Goal: Contribute content: Add original content to the website for others to see

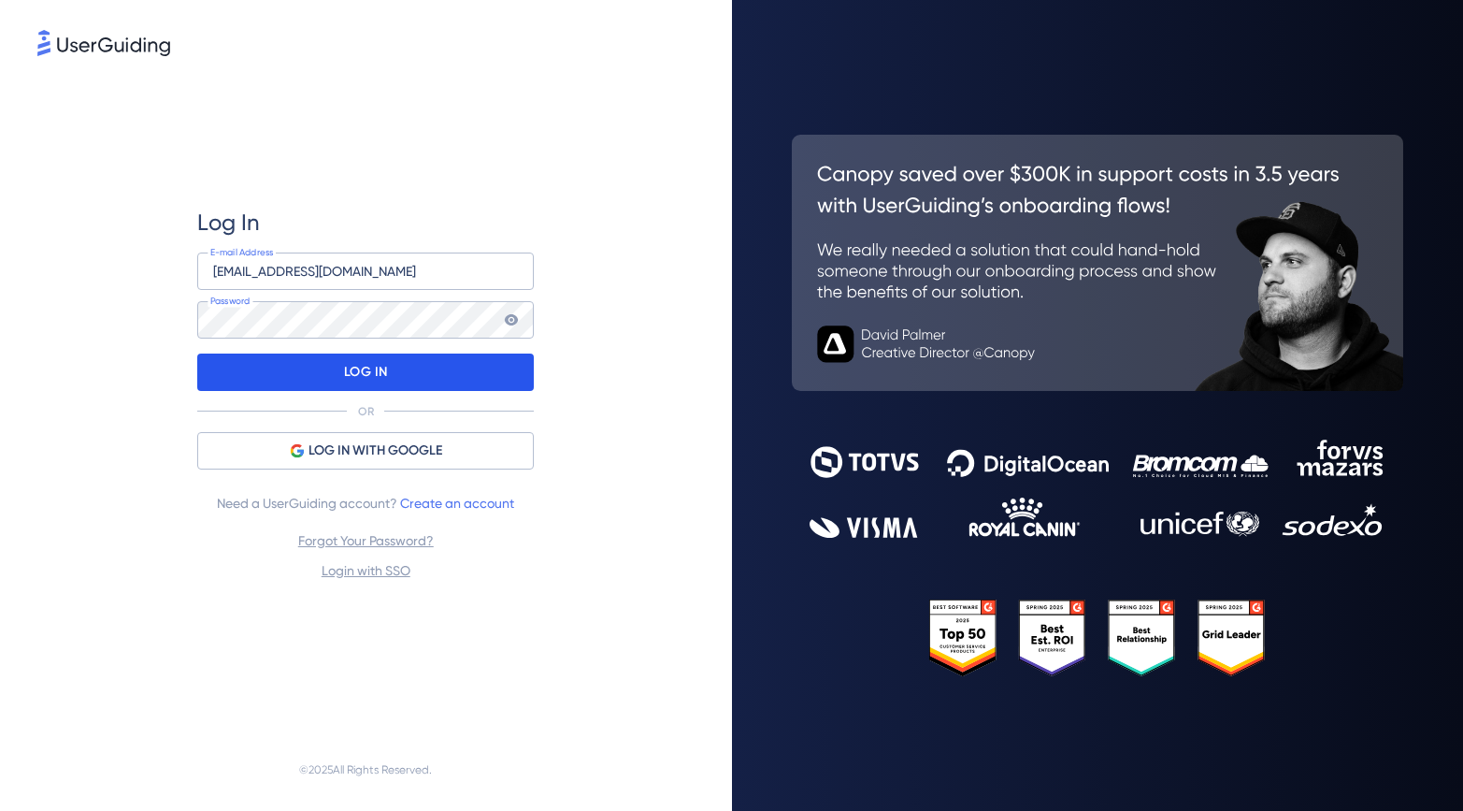
click at [344, 366] on p "LOG IN" at bounding box center [366, 372] width 44 height 30
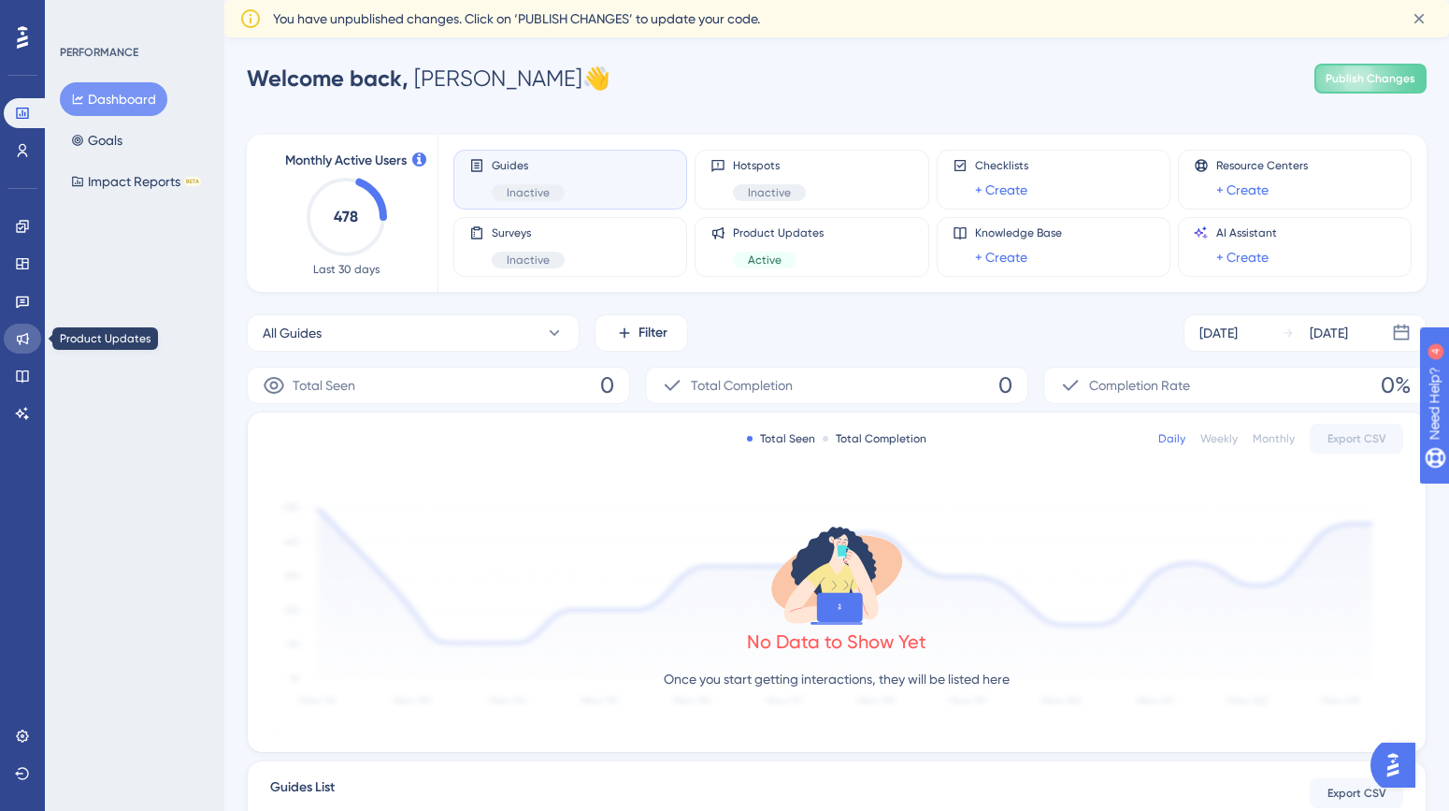
click at [22, 341] on icon at bounding box center [23, 339] width 12 height 12
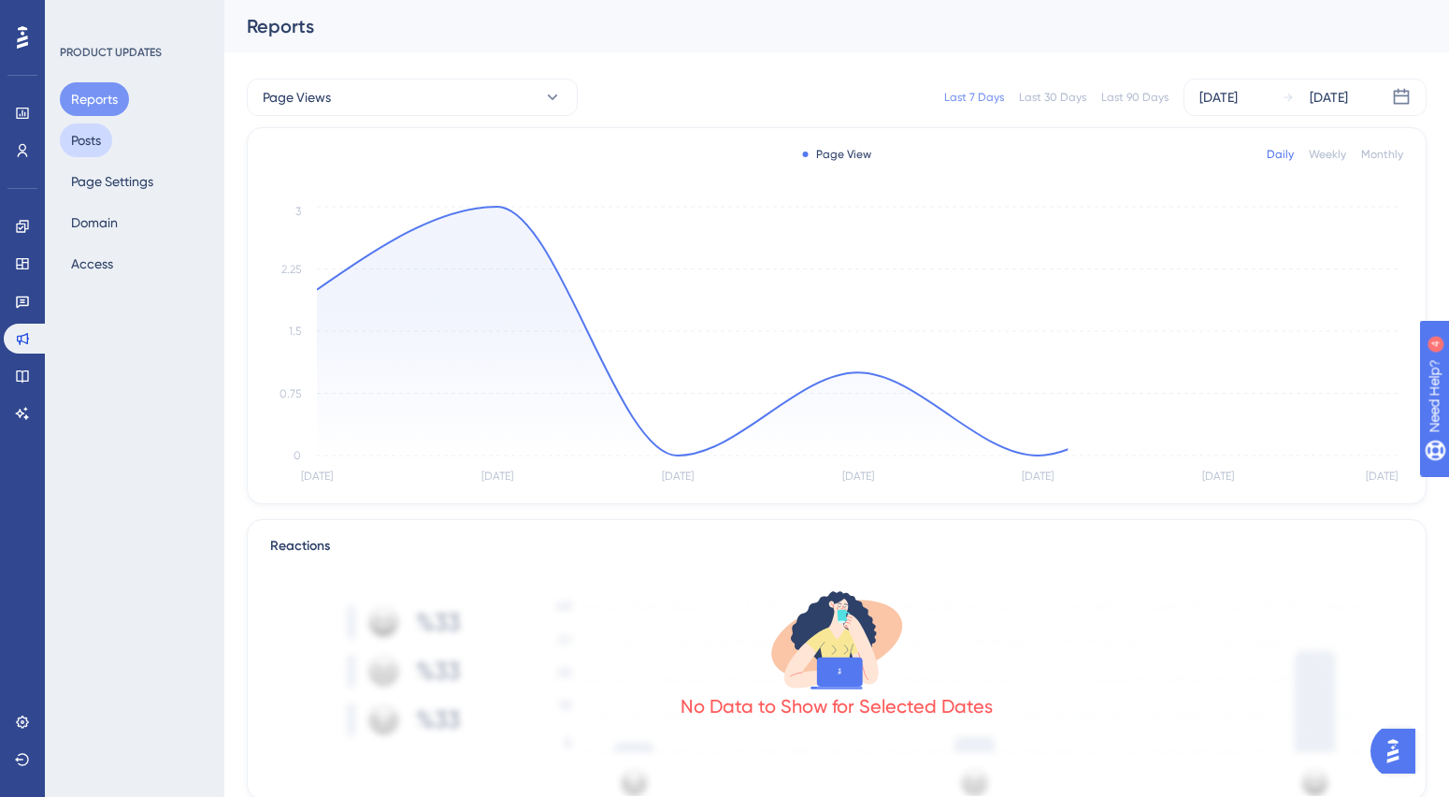
click at [90, 134] on button "Posts" at bounding box center [86, 140] width 52 height 34
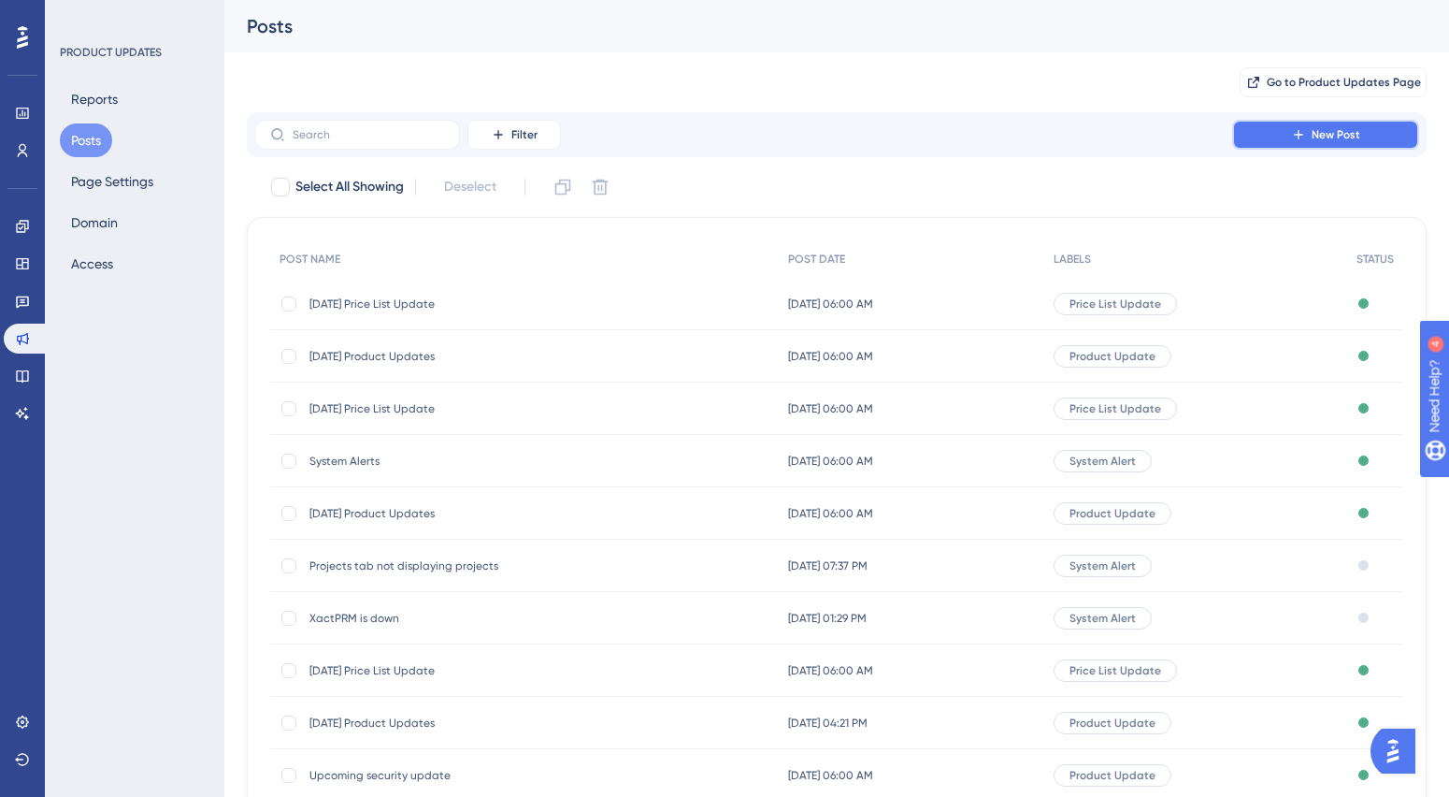
click at [1320, 138] on span "New Post" at bounding box center [1336, 134] width 49 height 15
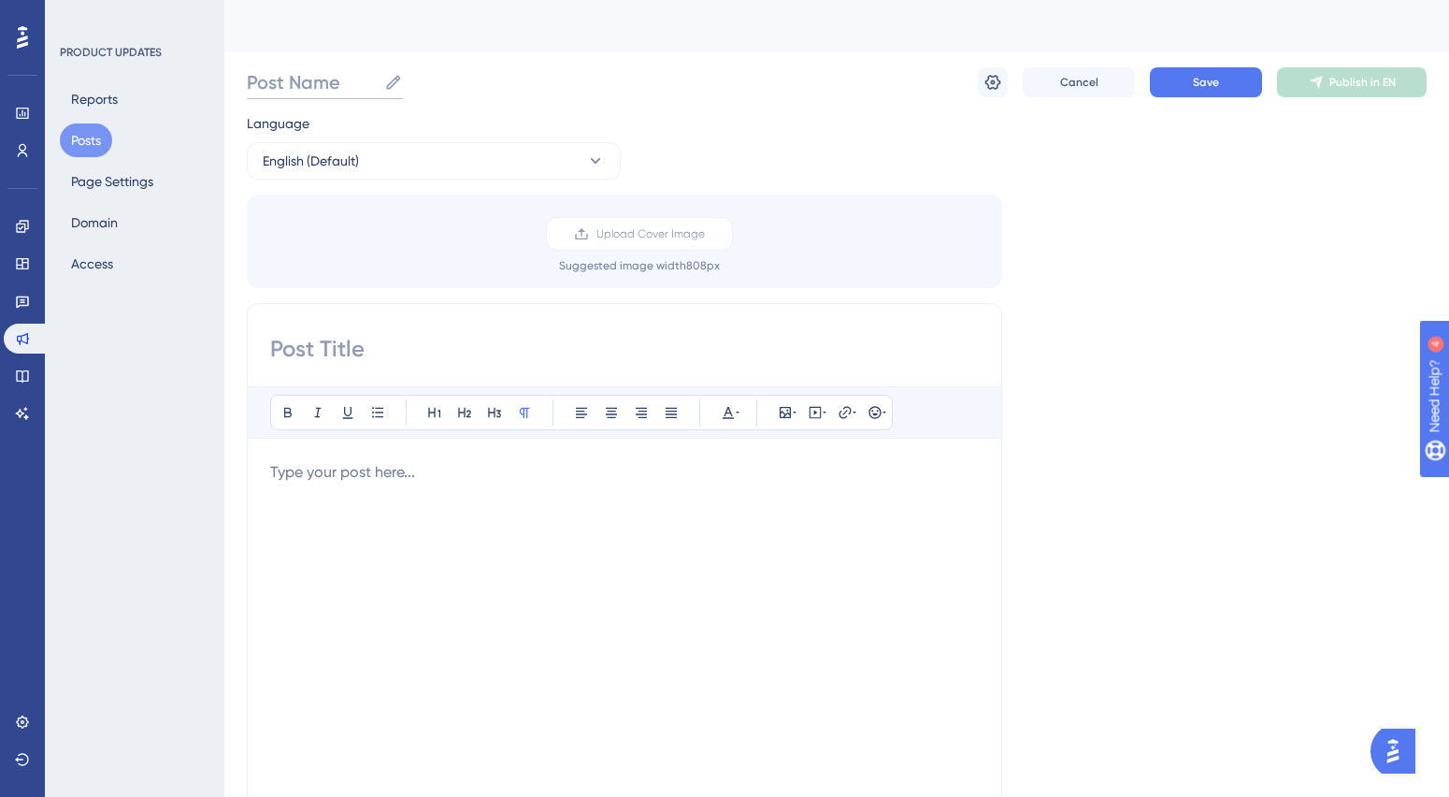
click at [334, 90] on input "Post Name" at bounding box center [312, 82] width 130 height 26
type input "August 2025 Product Updates"
click at [344, 352] on input at bounding box center [624, 349] width 709 height 30
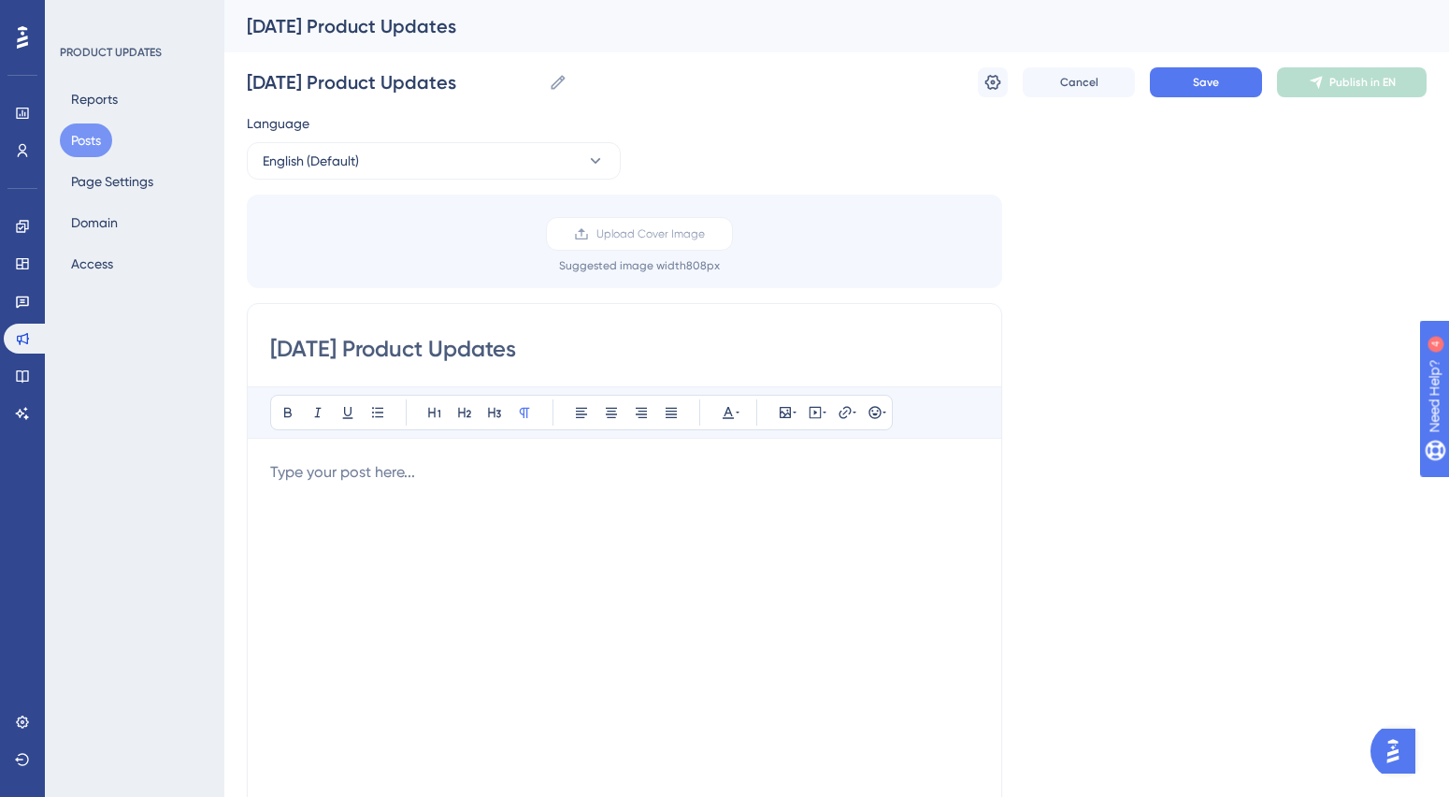
type input "August 2025 Product Updates"
click at [412, 470] on p at bounding box center [624, 472] width 709 height 22
click at [497, 410] on icon at bounding box center [494, 413] width 13 height 10
click at [272, 511] on div "August 14 (scheduled)" at bounding box center [624, 666] width 709 height 411
click at [379, 409] on icon at bounding box center [377, 412] width 15 height 15
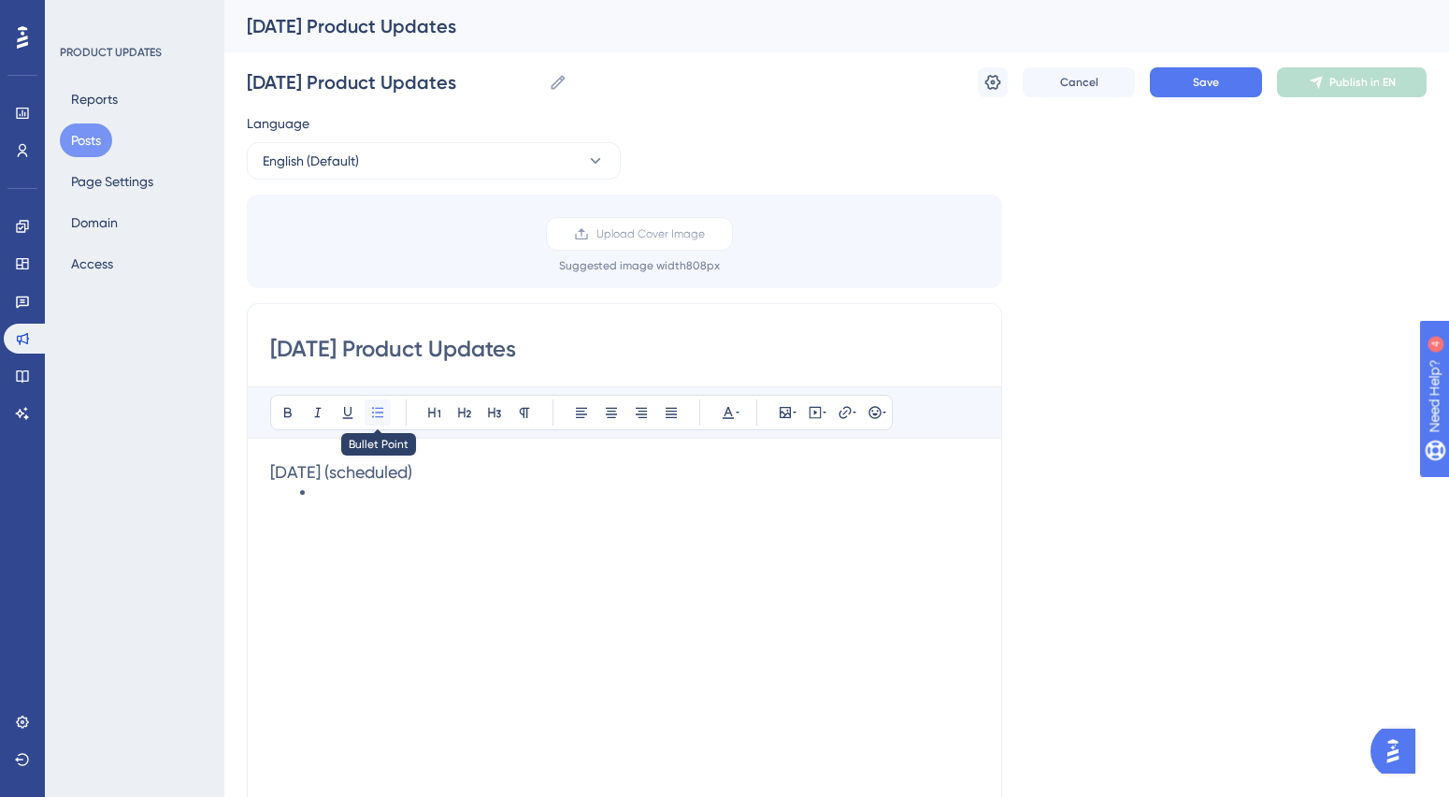
scroll to position [36, 0]
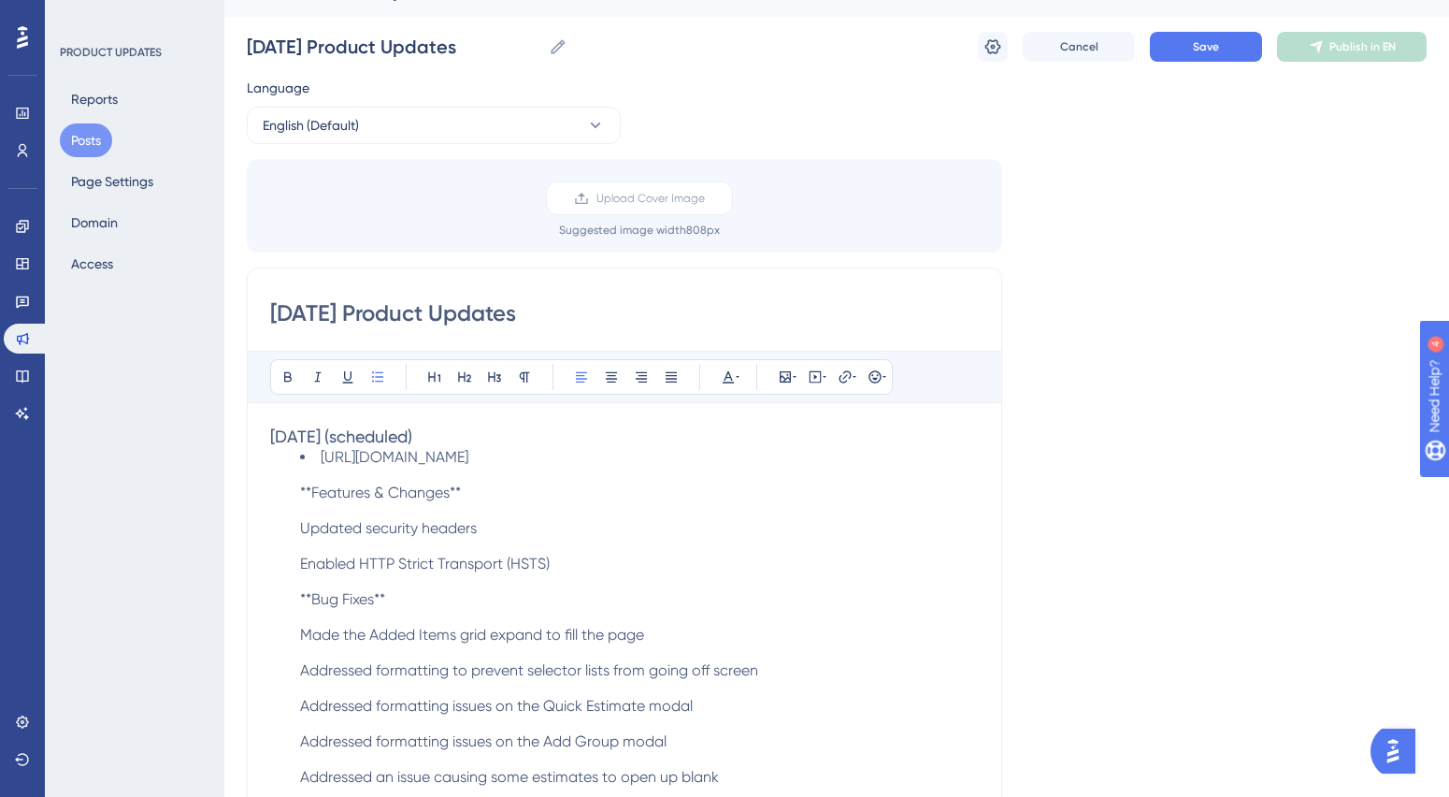
click at [488, 495] on li "https://epm.verisk.com/jira/browse/XWECM-21826 **Features & Changes** Updated s…" at bounding box center [639, 634] width 679 height 373
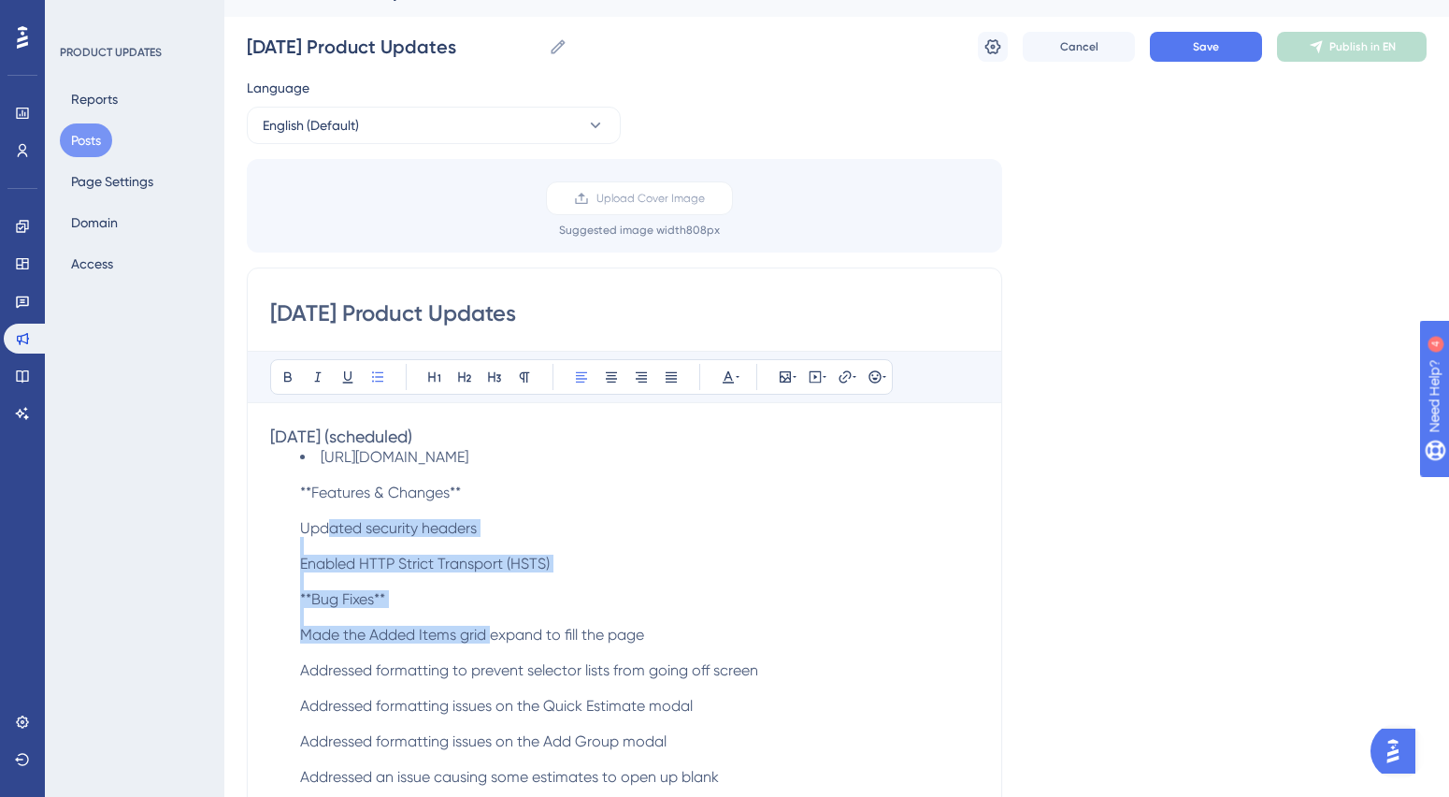
drag, startPoint x: 427, startPoint y: 596, endPoint x: 247, endPoint y: 478, distance: 215.5
click at [247, 478] on div "August 2025 Product Updates Bold Italic Underline Bullet Point Heading 1 Headin…" at bounding box center [624, 563] width 755 height 593
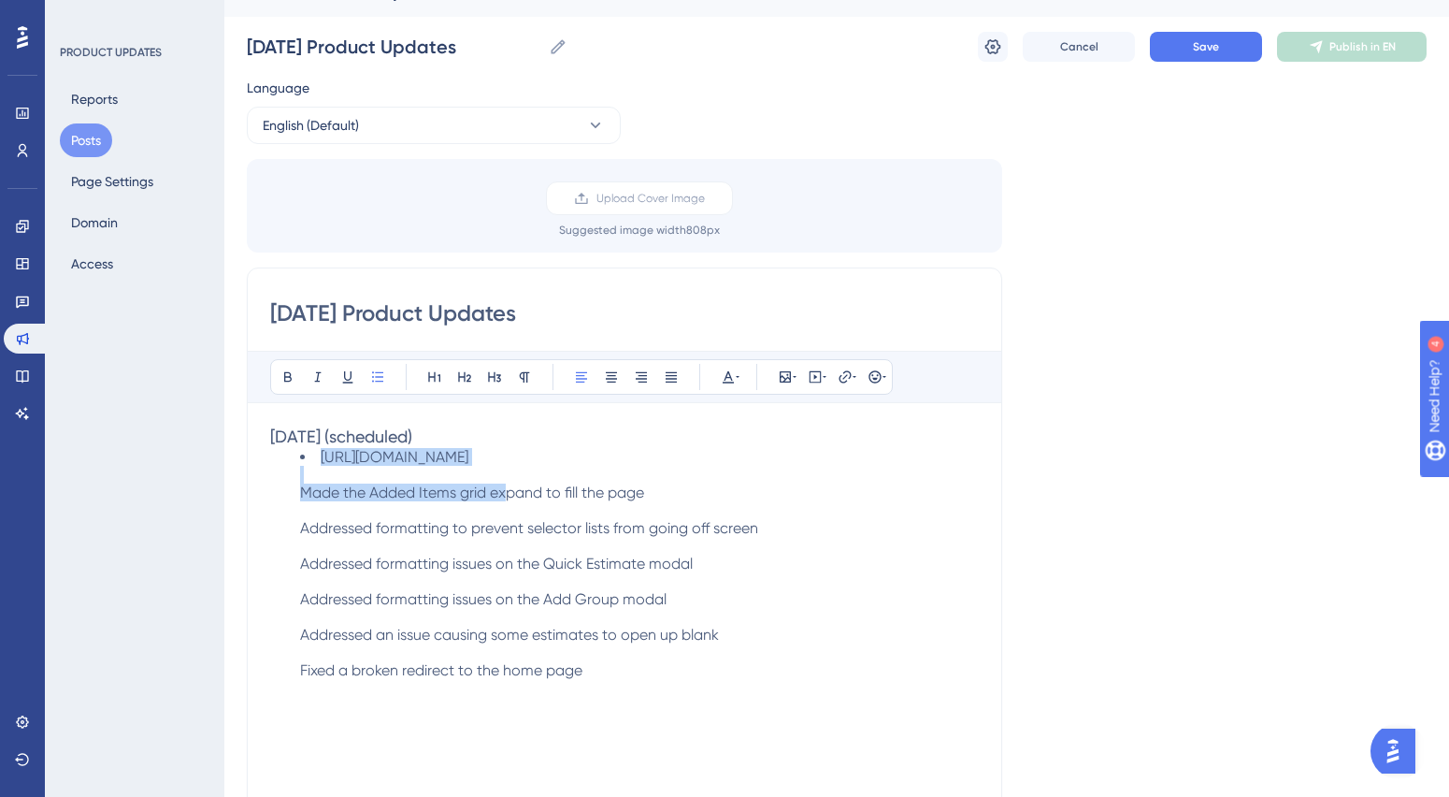
drag, startPoint x: 298, startPoint y: 488, endPoint x: 322, endPoint y: 460, distance: 36.5
click at [322, 460] on ul "https://epm.verisk.com/jira/browse/XWECM-21826 Made the Added Items grid expand…" at bounding box center [624, 563] width 709 height 231
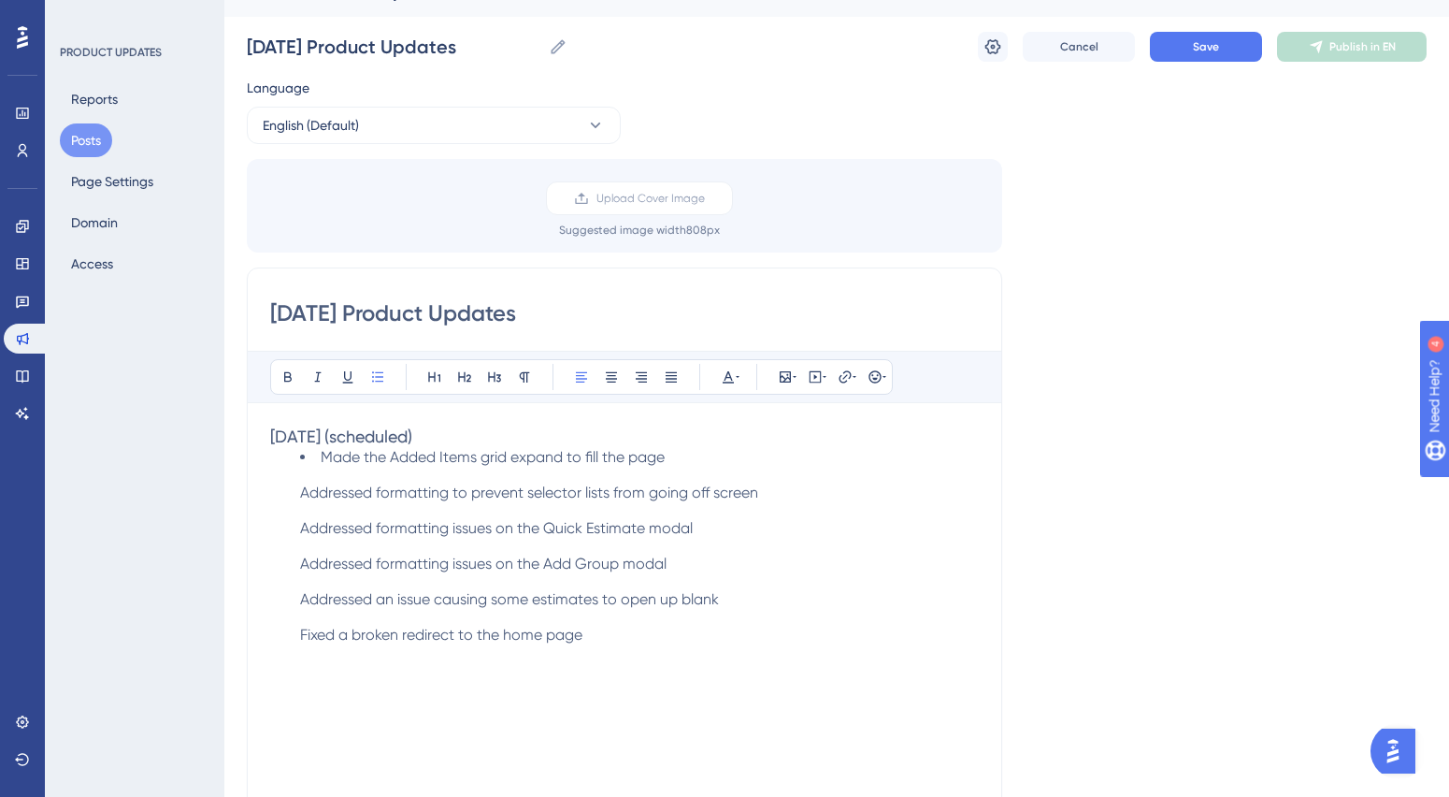
click at [301, 491] on span "Made the Added Items grid expand to fill the page Addressed formatting to preve…" at bounding box center [529, 545] width 458 height 195
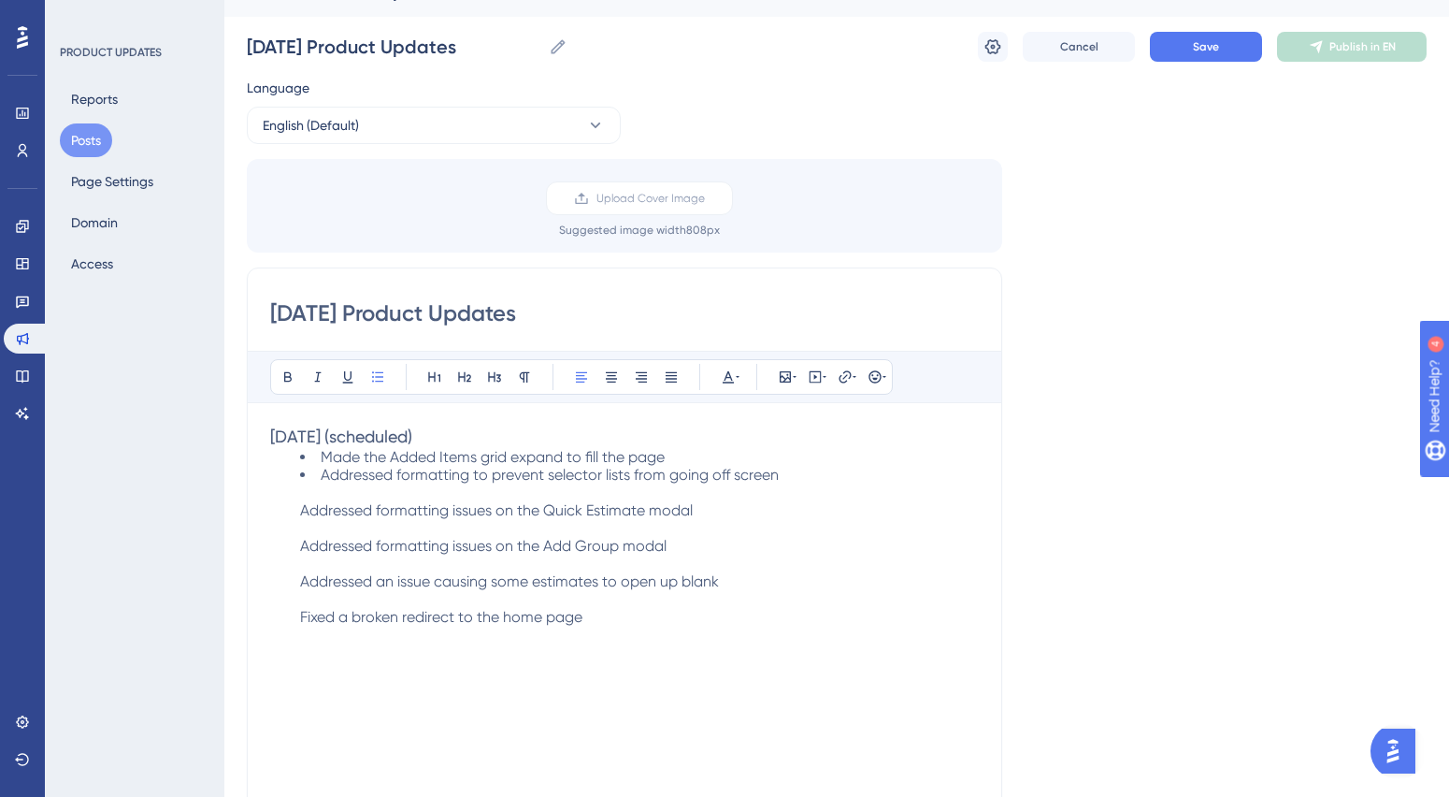
click at [301, 511] on span "Addressed formatting to prevent selector lists from going off screen Addressed …" at bounding box center [539, 546] width 479 height 160
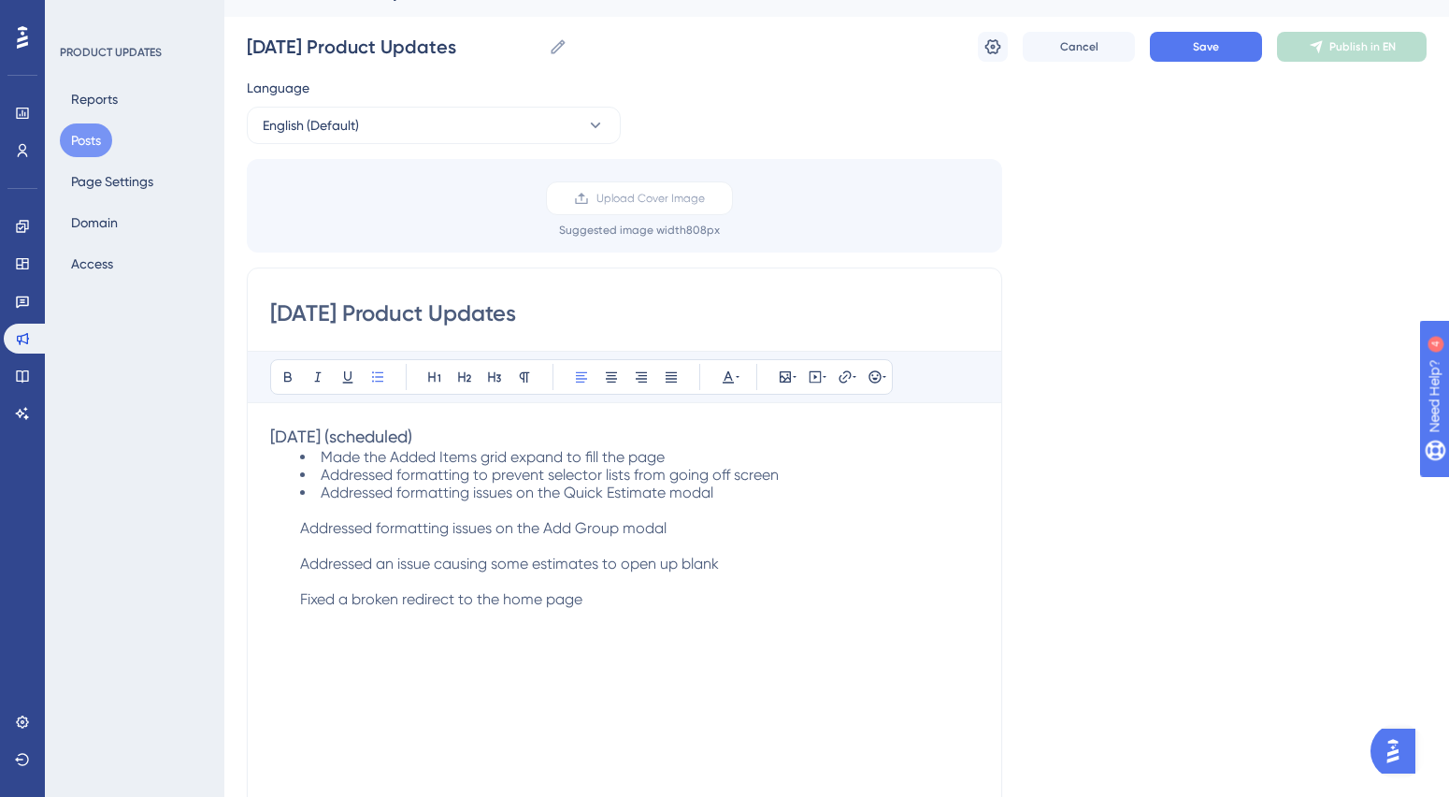
click at [303, 526] on span "Addressed formatting issues on the Quick Estimate modal Addressed formatting is…" at bounding box center [509, 545] width 419 height 124
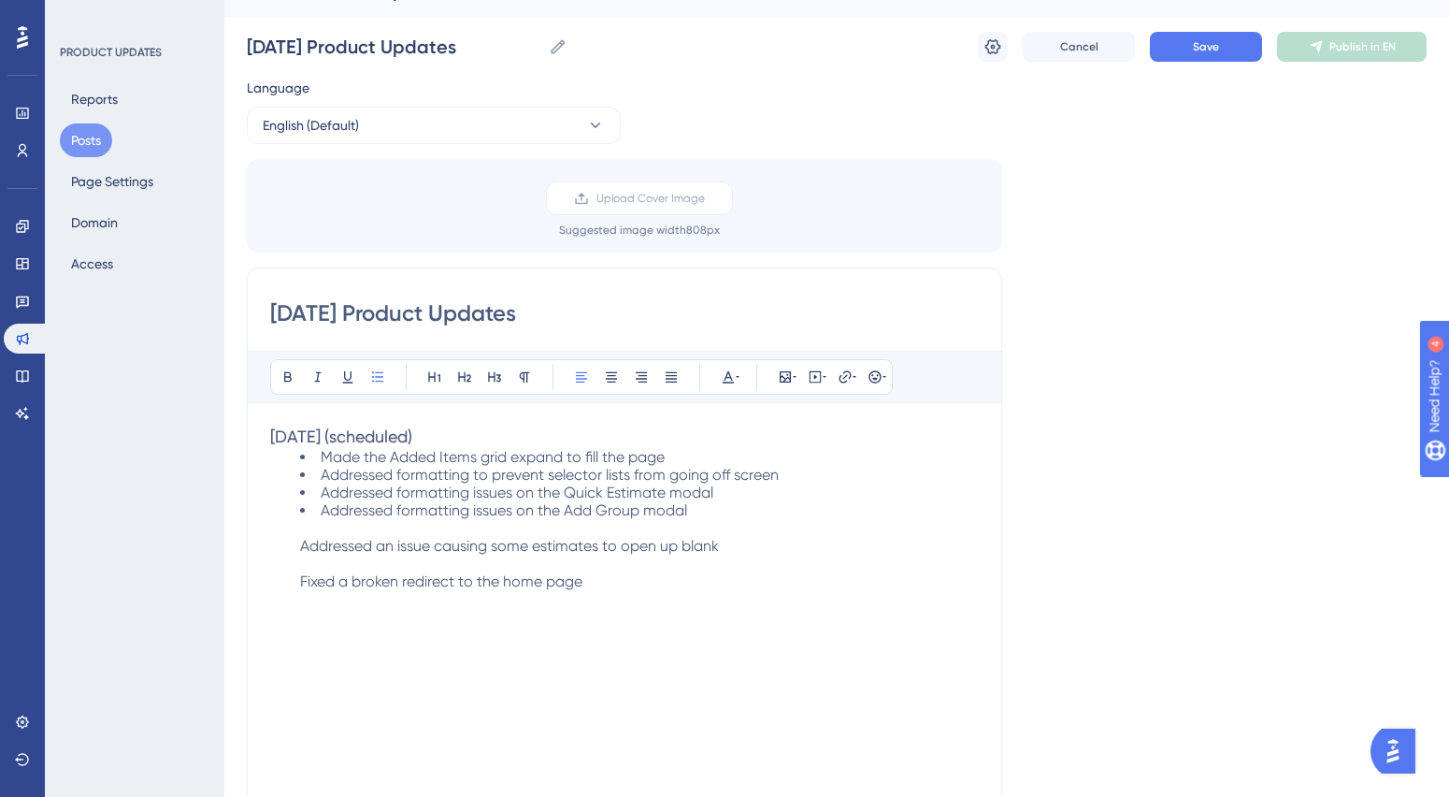
click at [303, 547] on span "Addressed formatting issues on the Add Group modal Addressed an issue causing s…" at bounding box center [509, 545] width 419 height 89
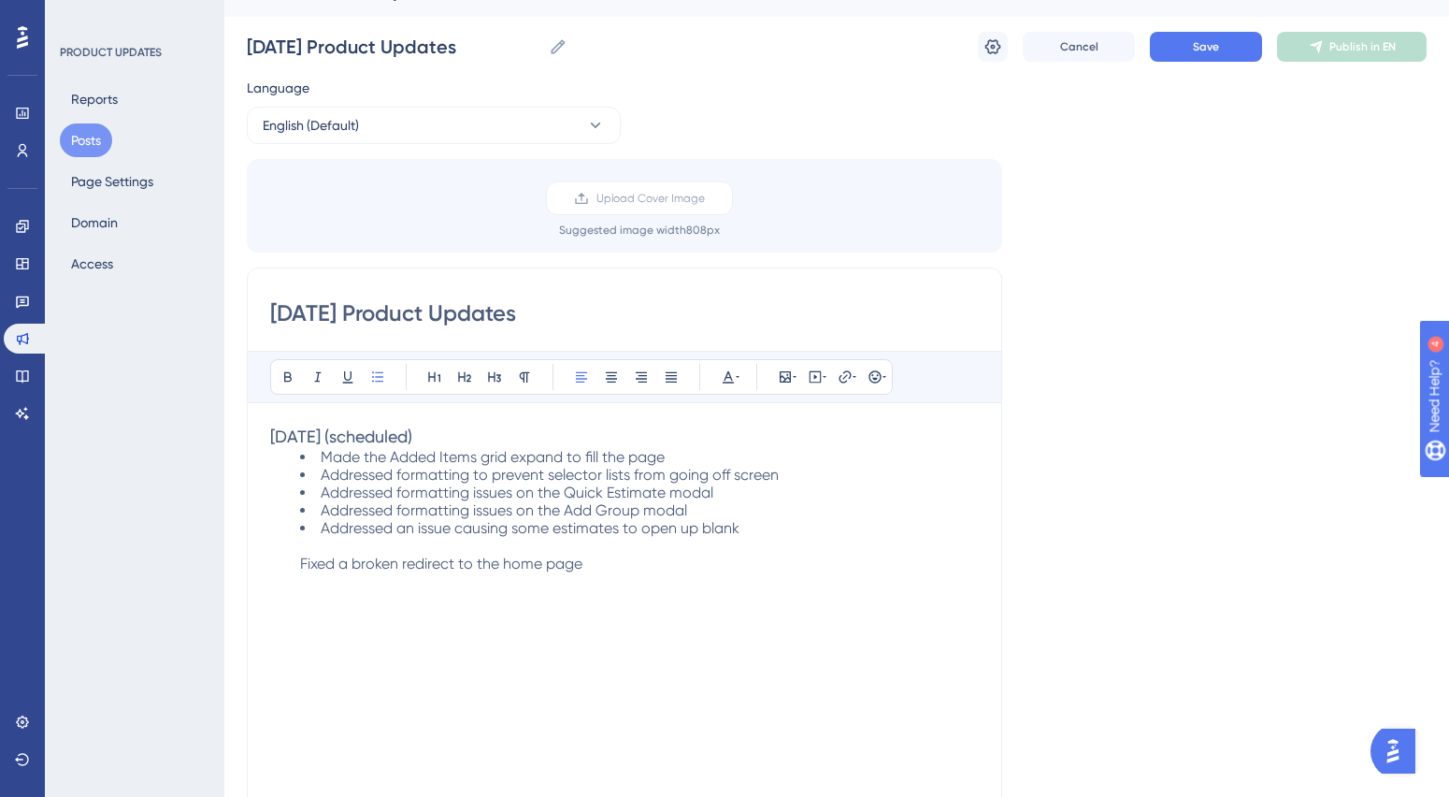
click at [300, 563] on span "Addressed an issue causing some estimates to open up blank Fixed a broken redir…" at bounding box center [519, 545] width 439 height 53
click at [513, 444] on h3 "August 14 (scheduled)" at bounding box center [624, 436] width 709 height 22
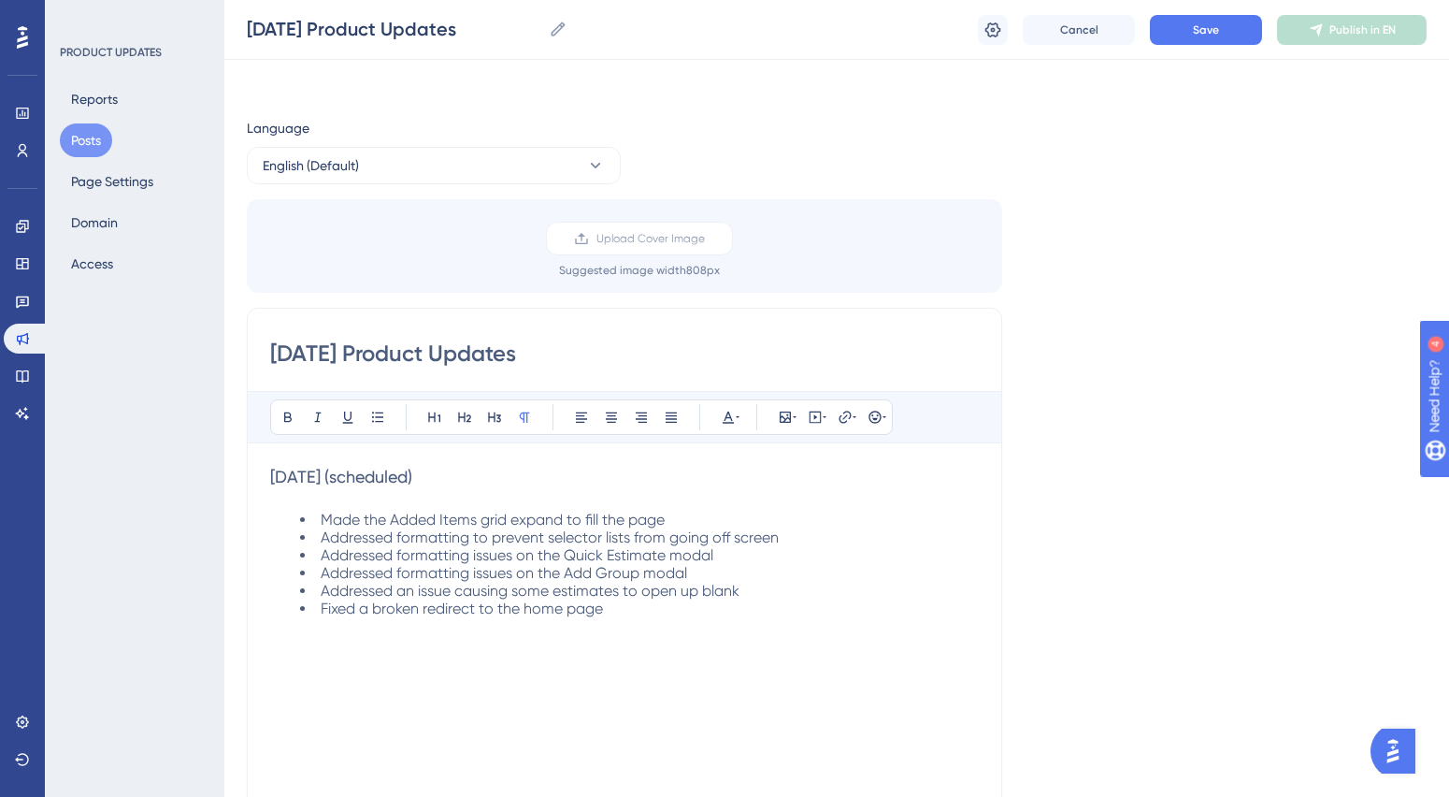
scroll to position [0, 0]
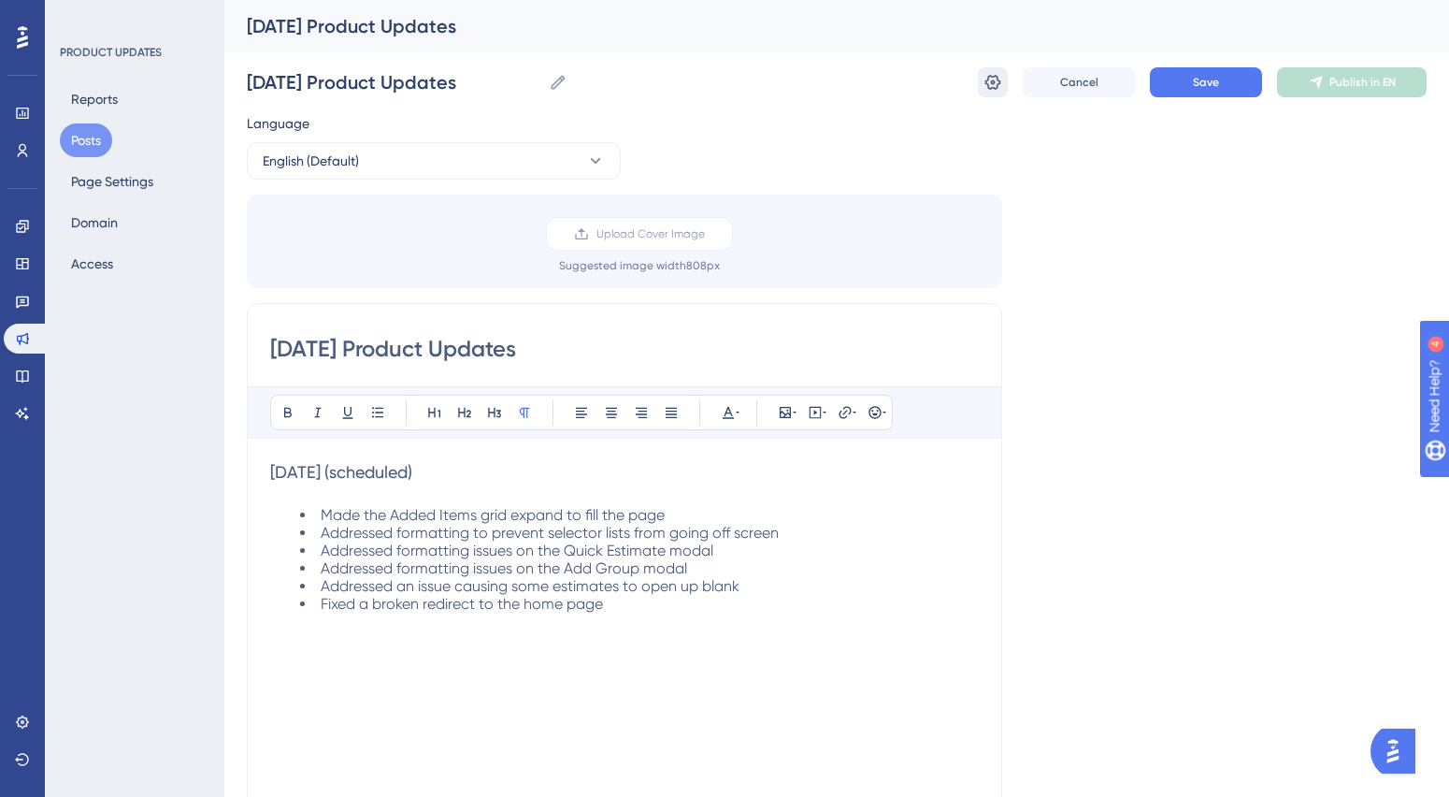
click at [998, 84] on icon at bounding box center [994, 82] width 16 height 15
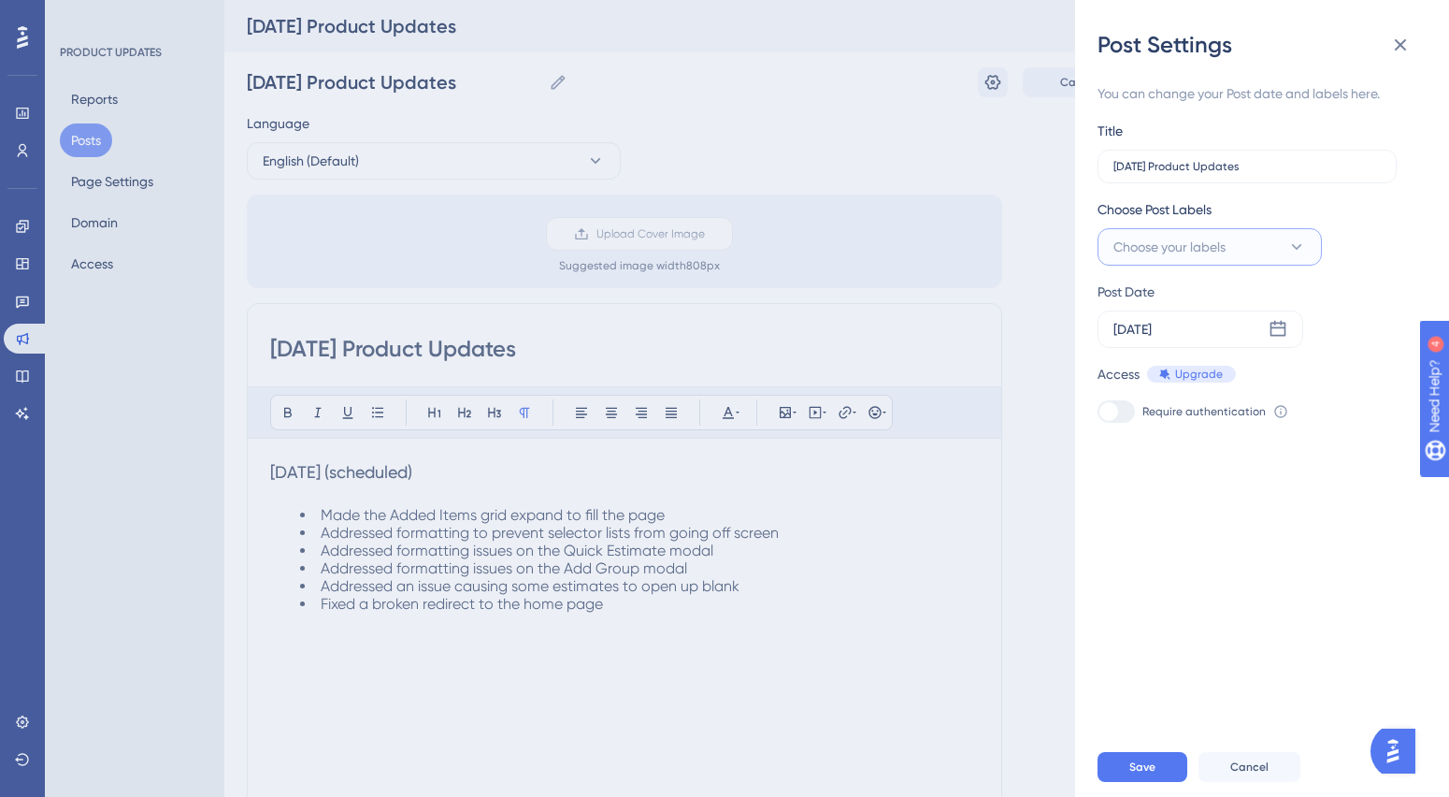
click at [1178, 250] on span "Choose your labels" at bounding box center [1170, 247] width 112 height 22
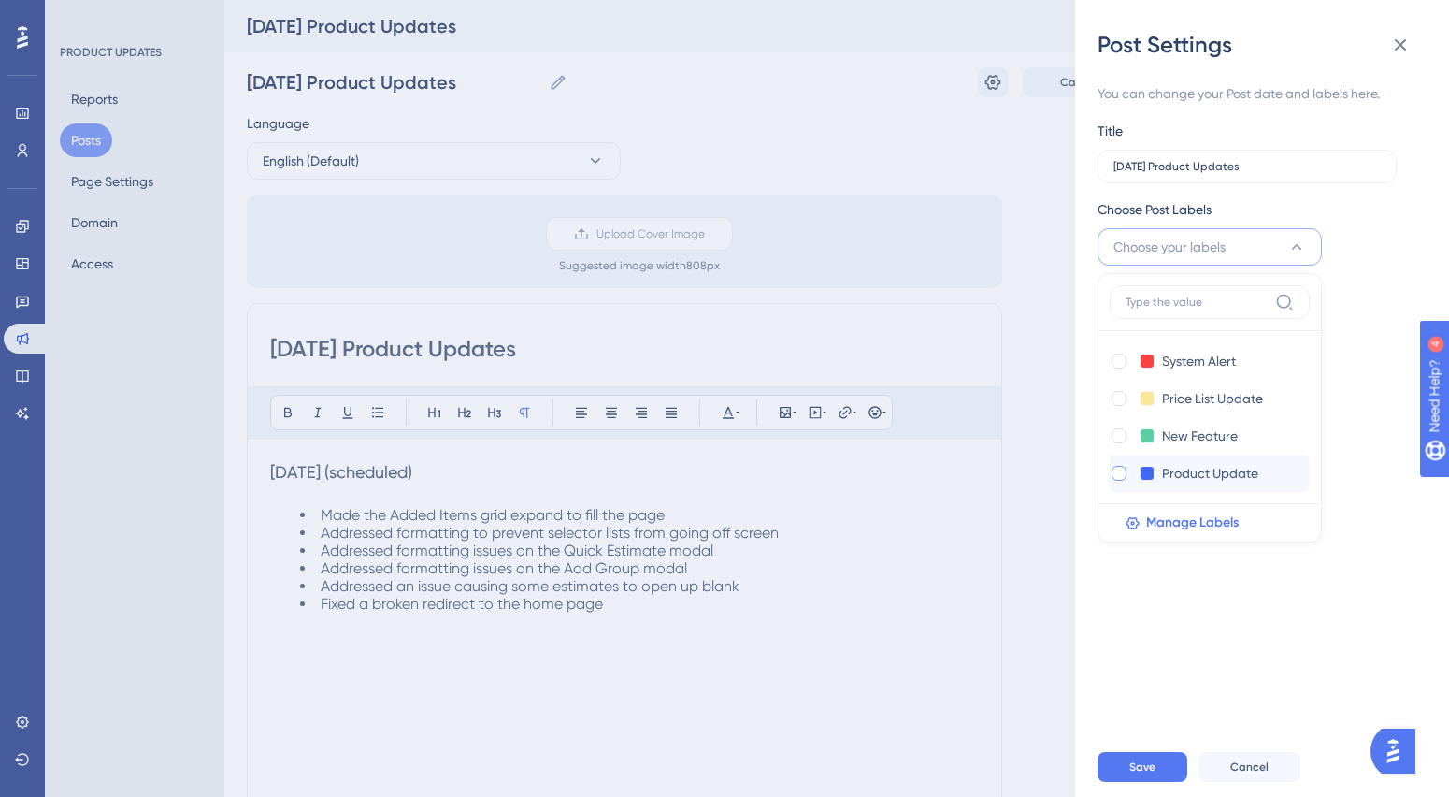
click at [1122, 475] on div at bounding box center [1119, 473] width 15 height 15
checkbox input "true"
click at [1349, 229] on div "Choose Post Labels Product Update System Alert System Alert Price List Update P…" at bounding box center [1255, 231] width 314 height 67
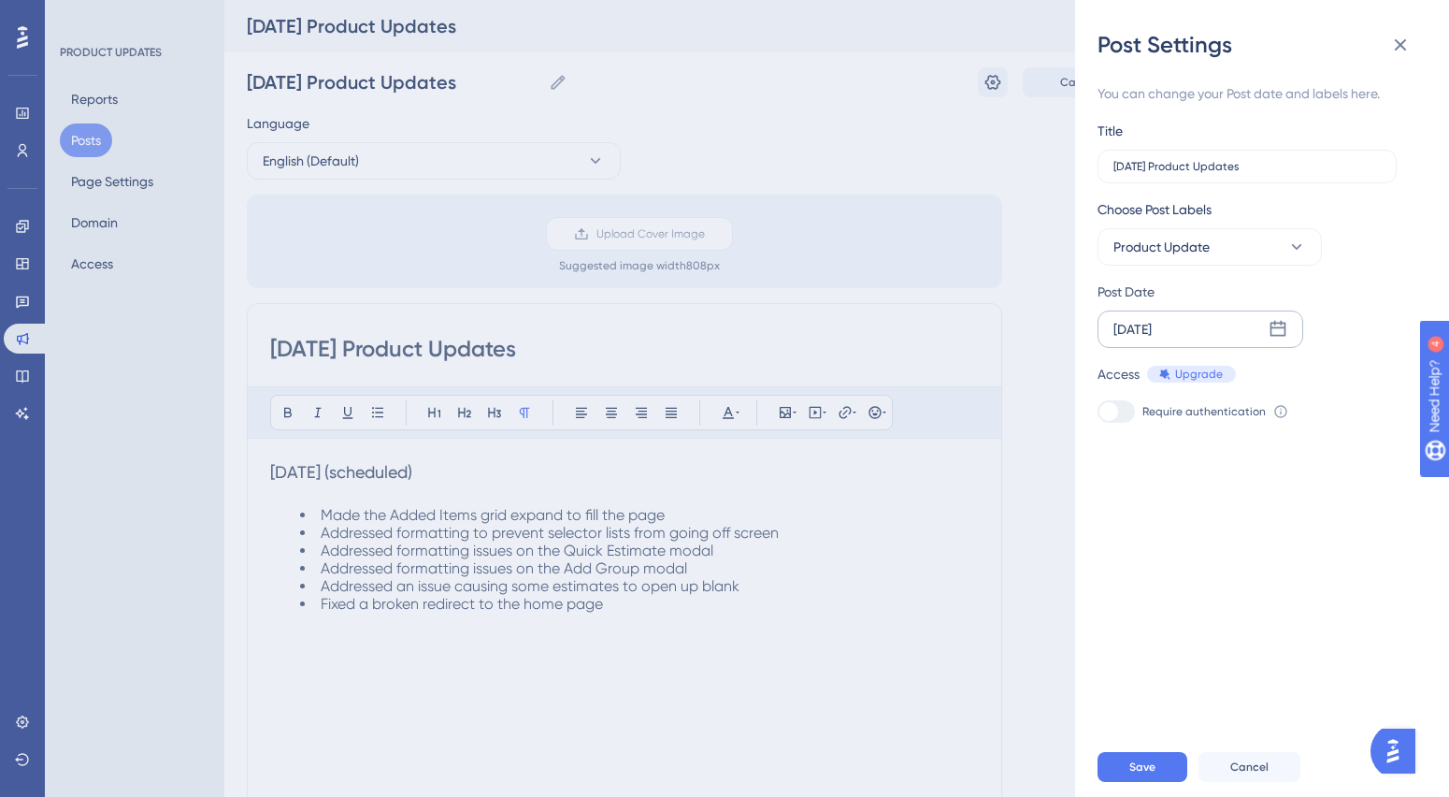
click at [1267, 330] on div "Aug 12 2025" at bounding box center [1201, 328] width 206 height 37
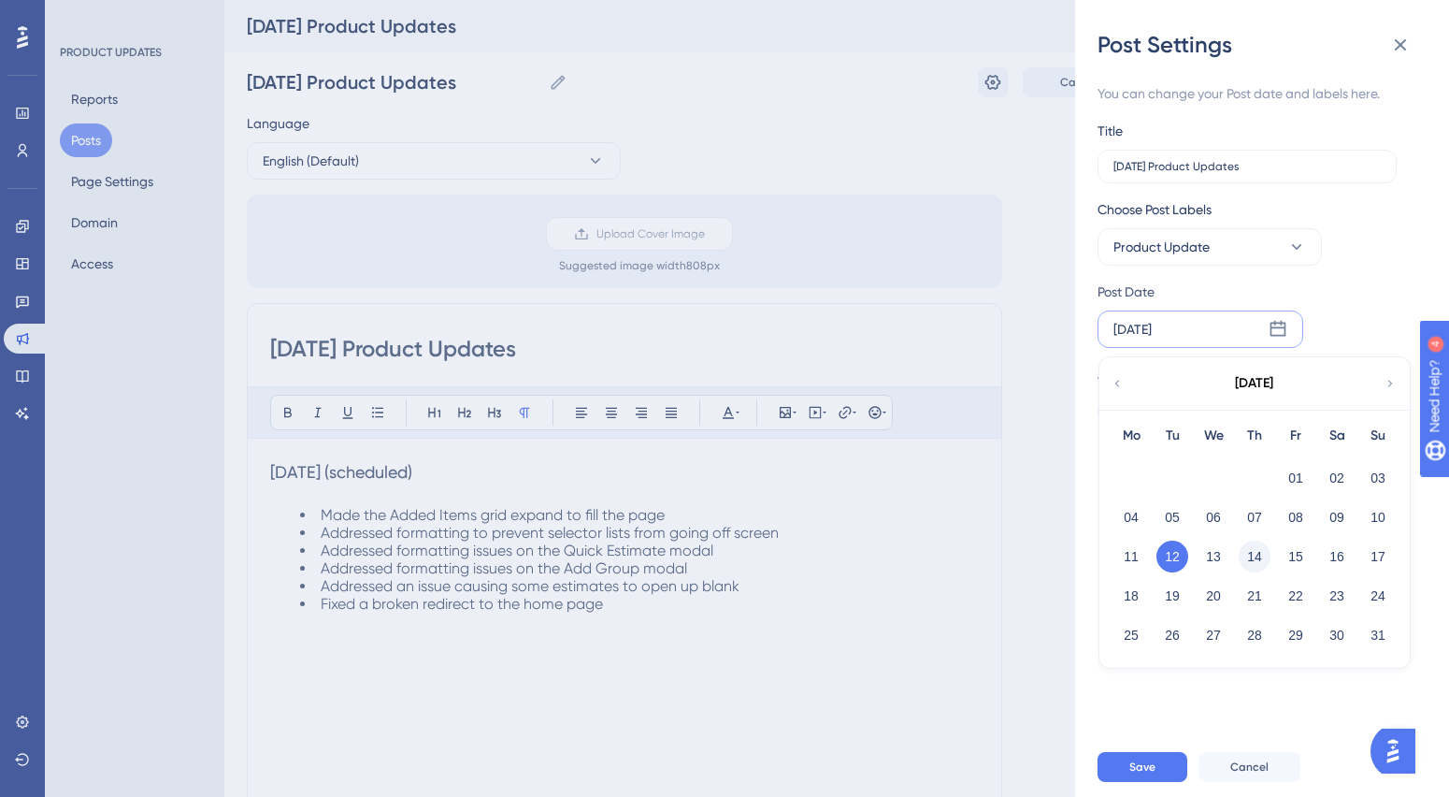
click at [1254, 554] on button "14" at bounding box center [1255, 556] width 32 height 32
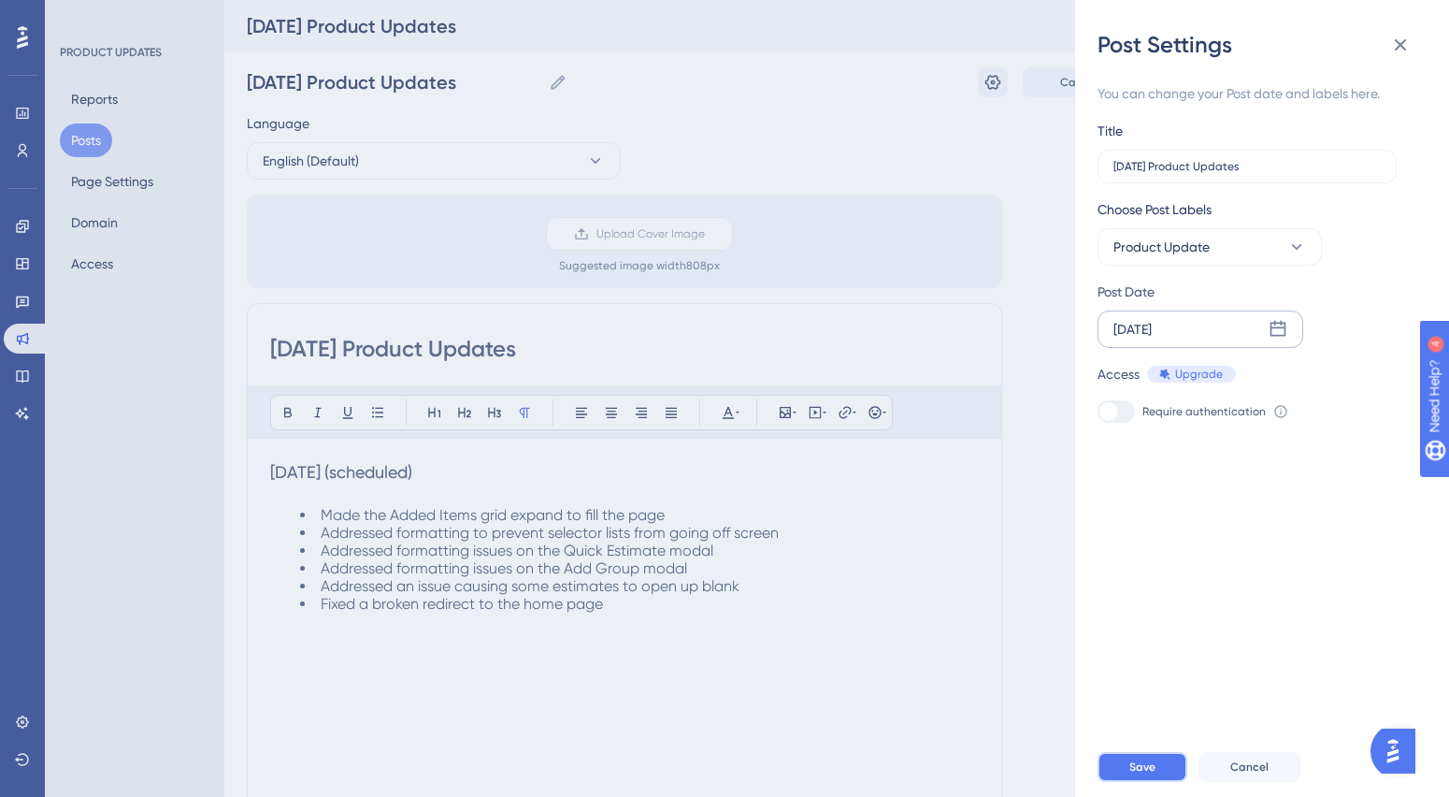
click at [1149, 774] on span "Save" at bounding box center [1142, 766] width 26 height 15
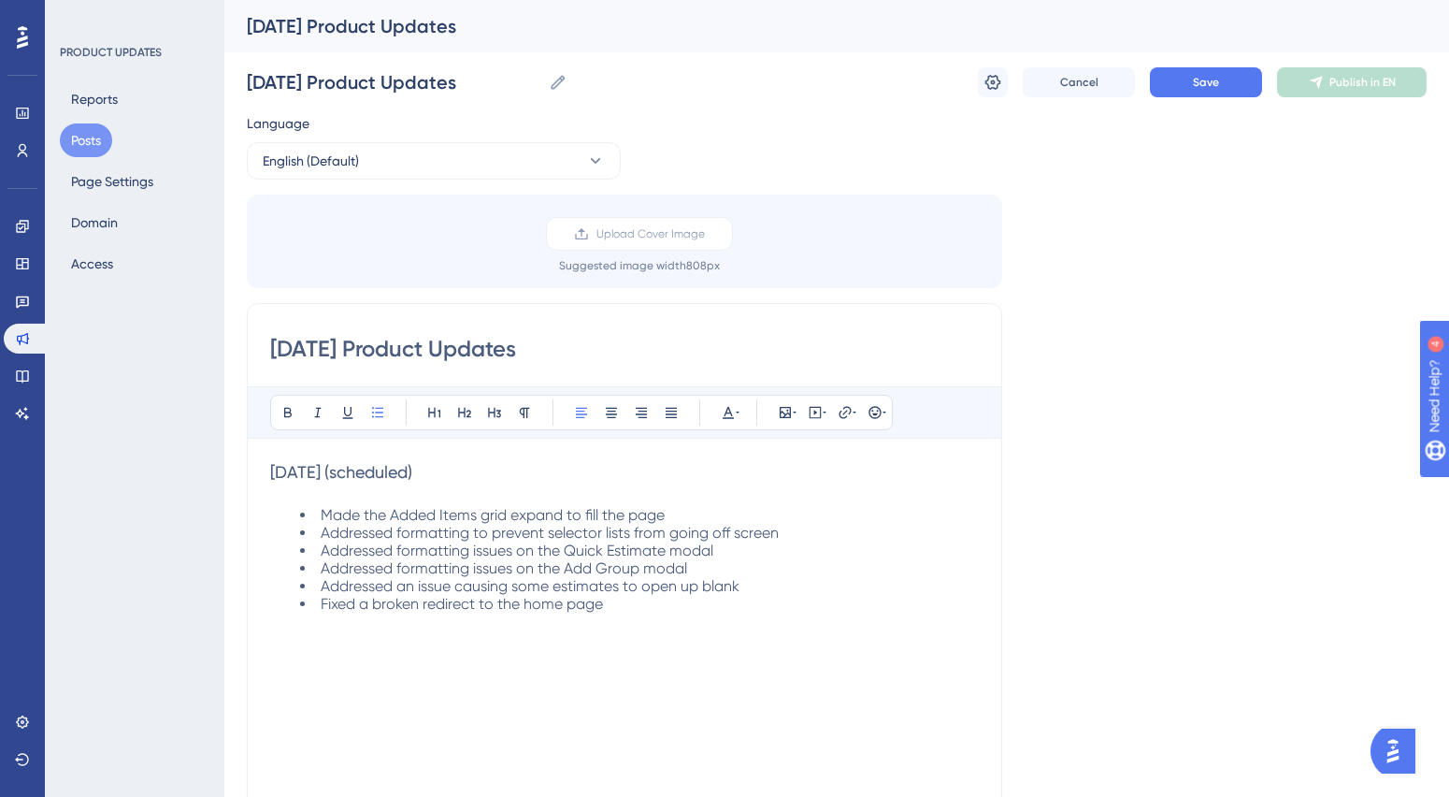
click at [501, 537] on span "Addressed formatting to prevent selector lists from going off screen" at bounding box center [550, 533] width 458 height 18
drag, startPoint x: 496, startPoint y: 535, endPoint x: 323, endPoint y: 534, distance: 173.9
click at [323, 534] on span "Addressed formatting to prevent selector lists from going off screen" at bounding box center [550, 533] width 458 height 18
click at [371, 532] on span "Prevent selector lists from going off screen" at bounding box center [464, 533] width 286 height 18
click at [1211, 77] on span "Save" at bounding box center [1206, 82] width 26 height 15
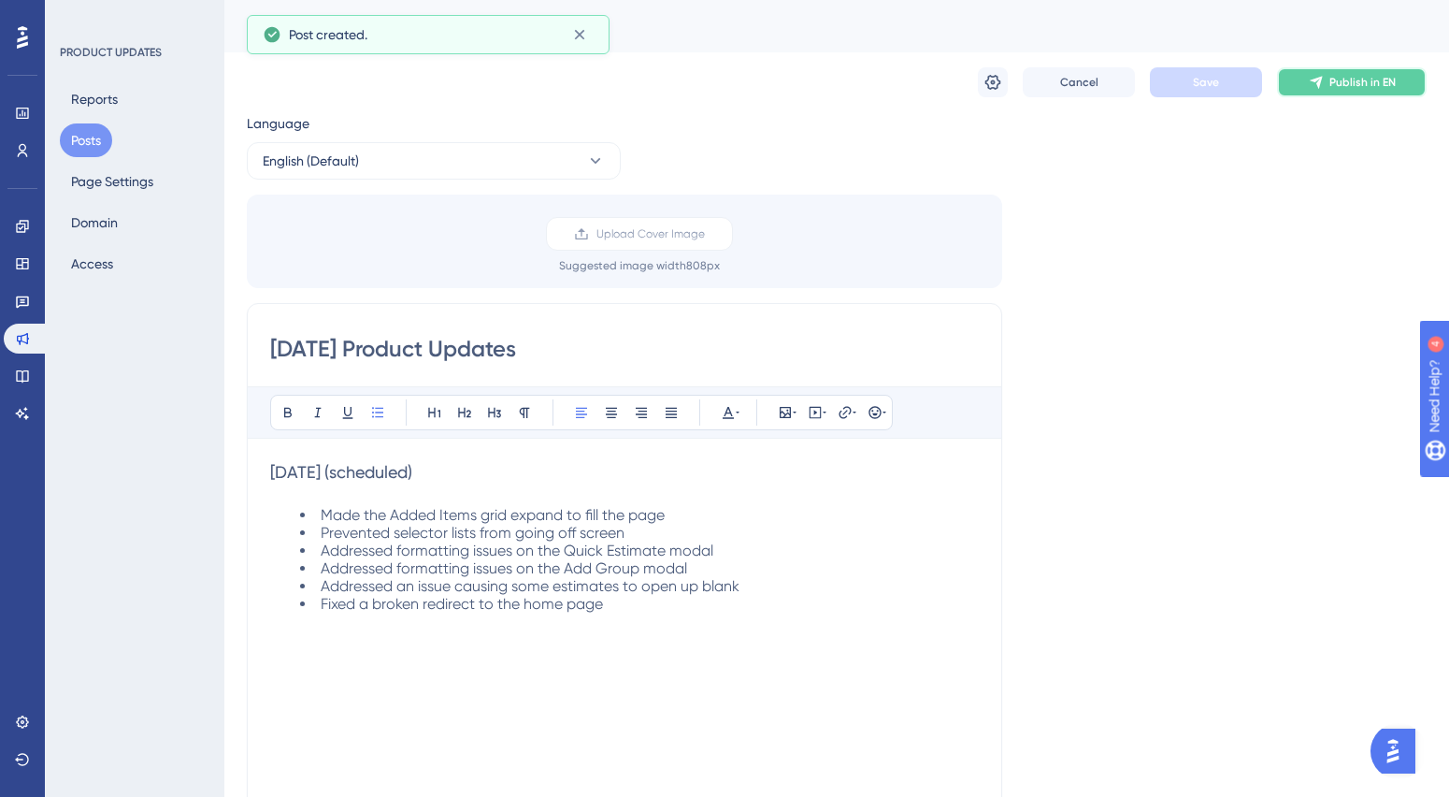
click at [1359, 86] on span "Publish in EN" at bounding box center [1363, 82] width 66 height 15
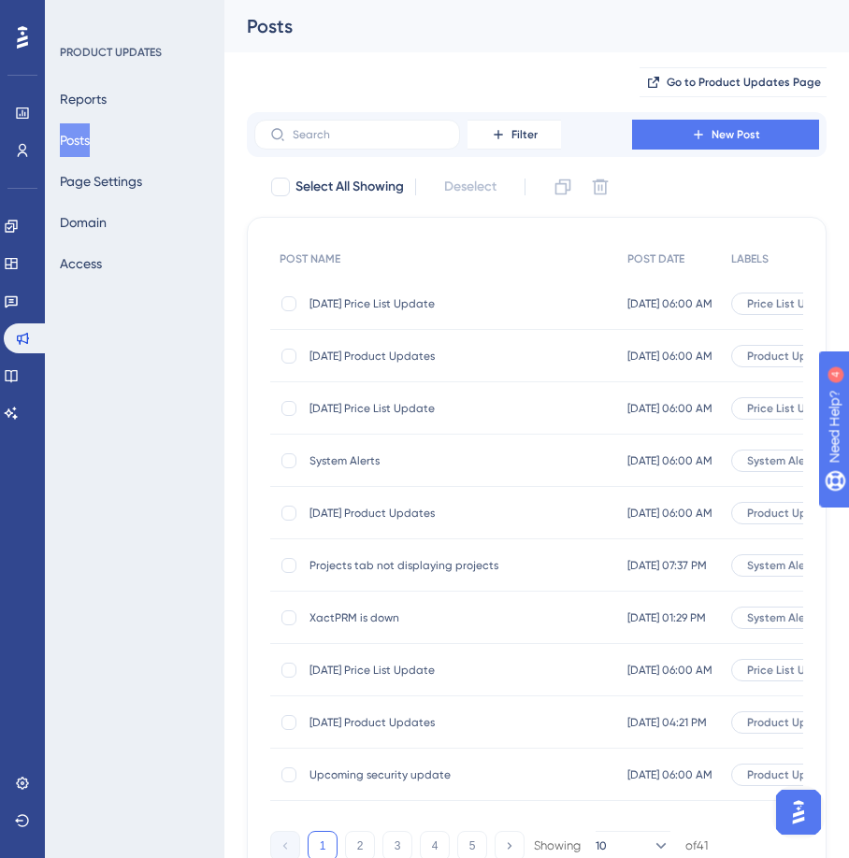
click at [396, 352] on span "[DATE] Product Updates" at bounding box center [458, 356] width 299 height 15
